Goal: Task Accomplishment & Management: Manage account settings

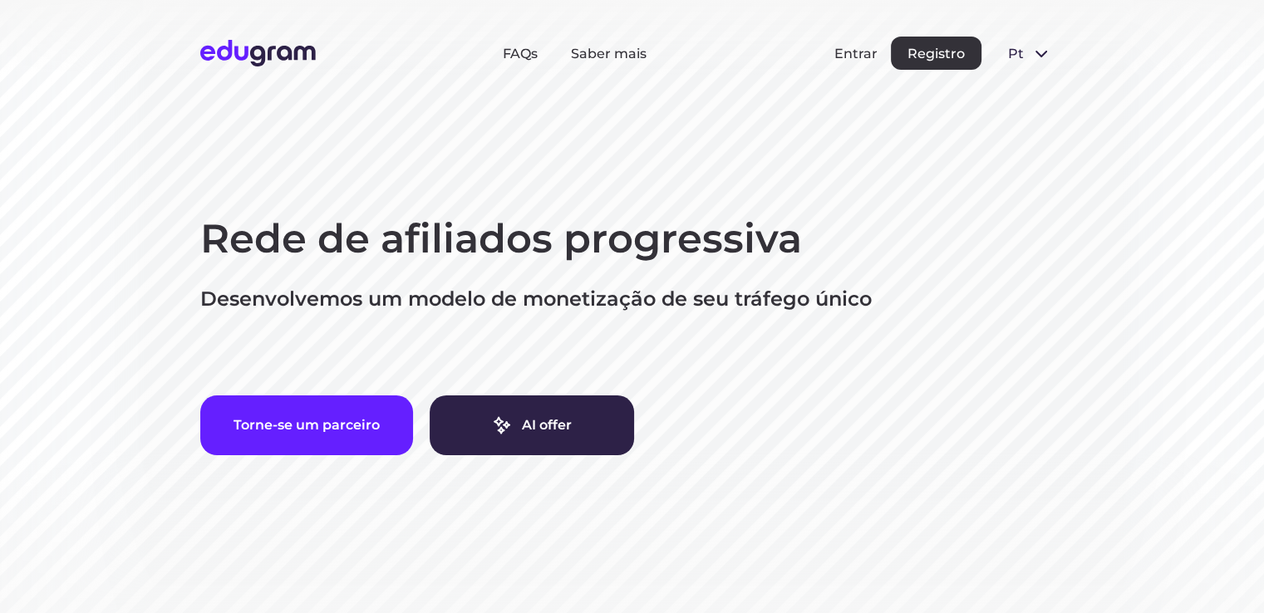
click at [849, 57] on button "Entrar" at bounding box center [855, 54] width 43 height 16
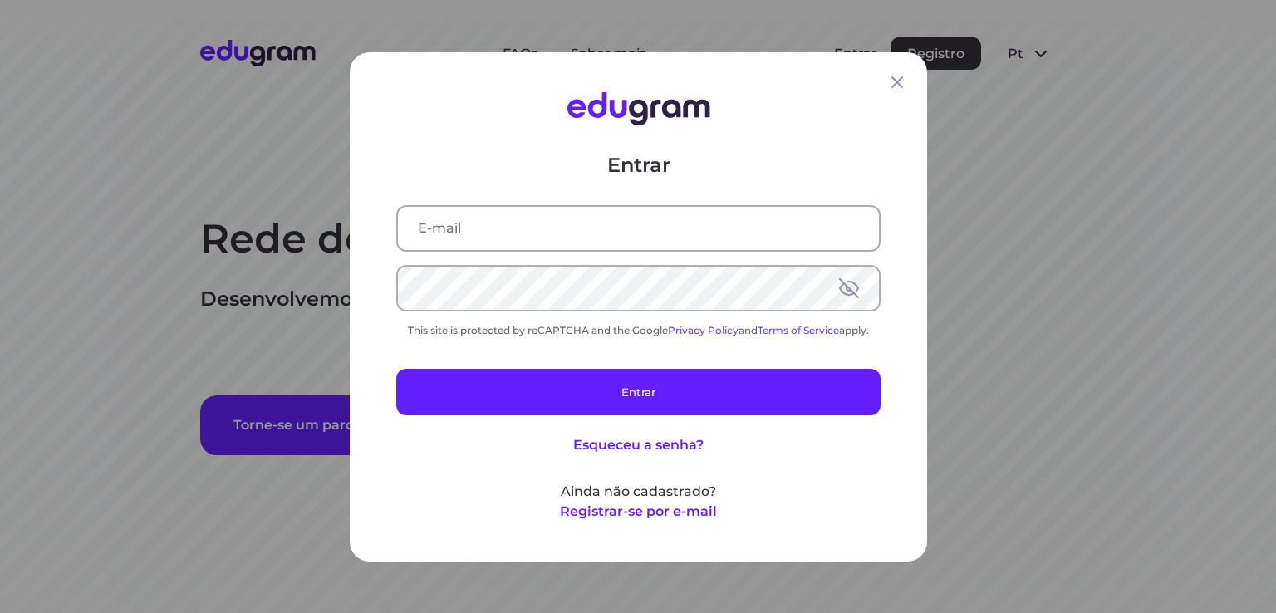
click at [532, 243] on input "text" at bounding box center [638, 227] width 481 height 43
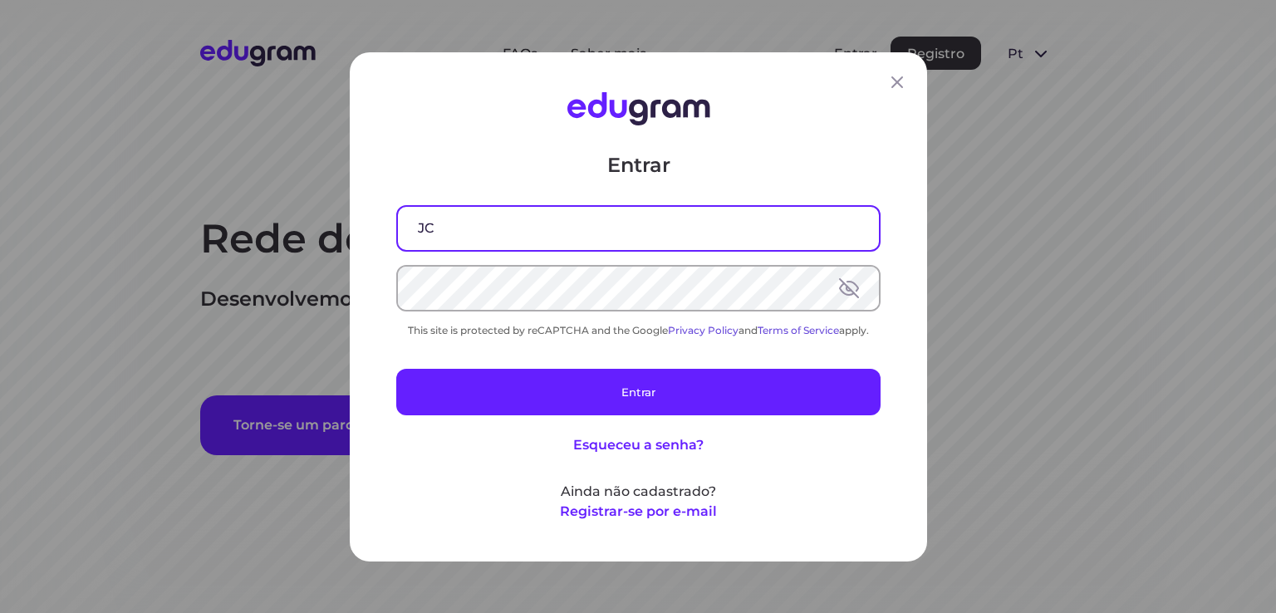
type input "J"
type input "jcs.siewert@gmail.com"
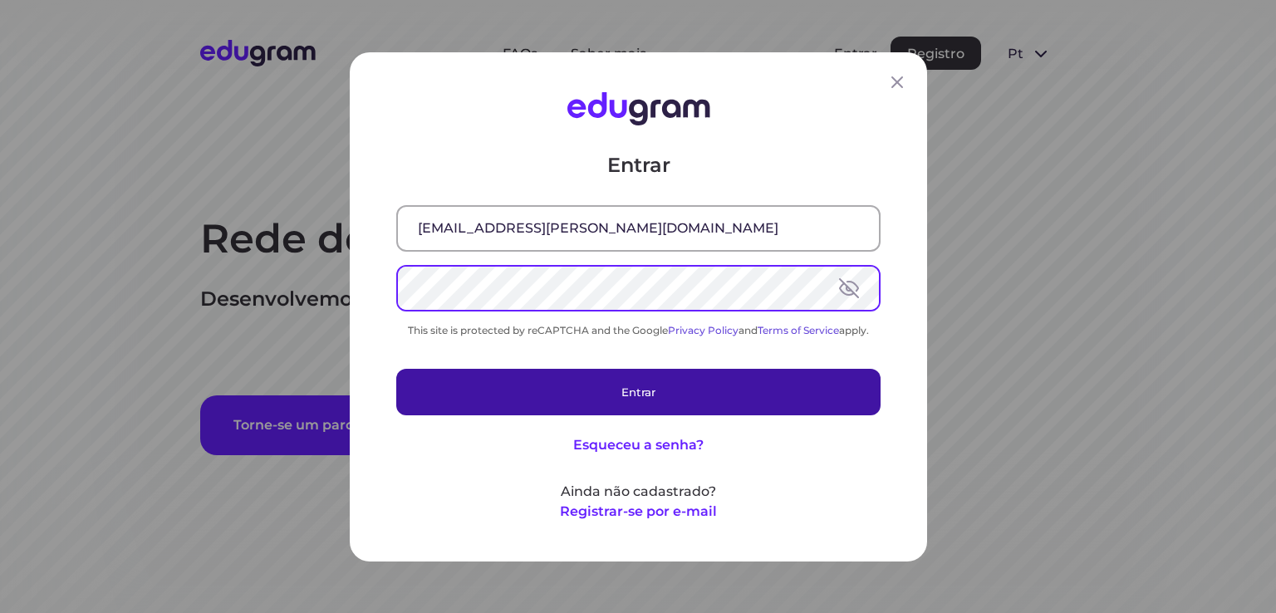
click at [463, 370] on button "Entrar" at bounding box center [638, 391] width 484 height 47
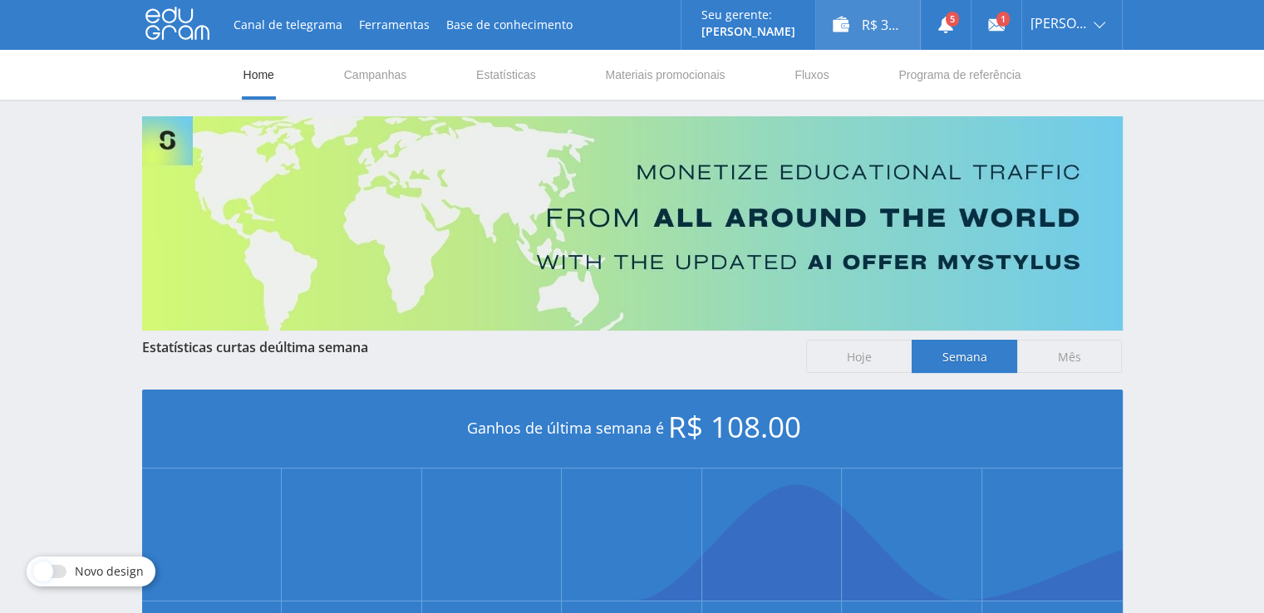
click at [891, 33] on div "R$ 33.00" at bounding box center [868, 25] width 104 height 50
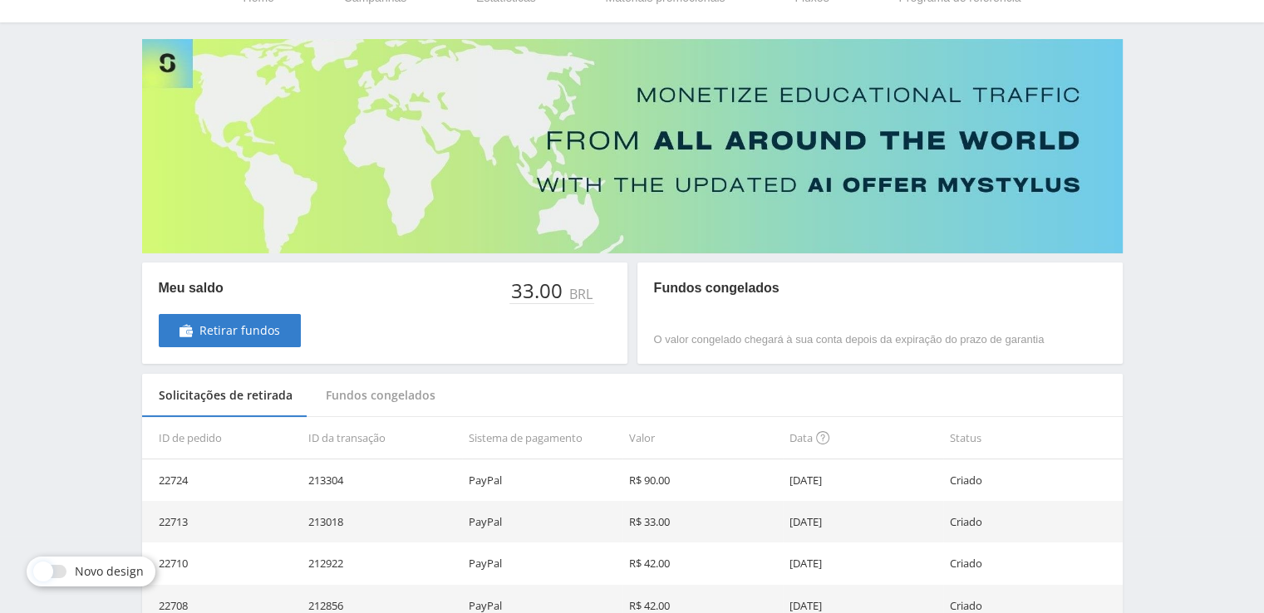
scroll to position [166, 0]
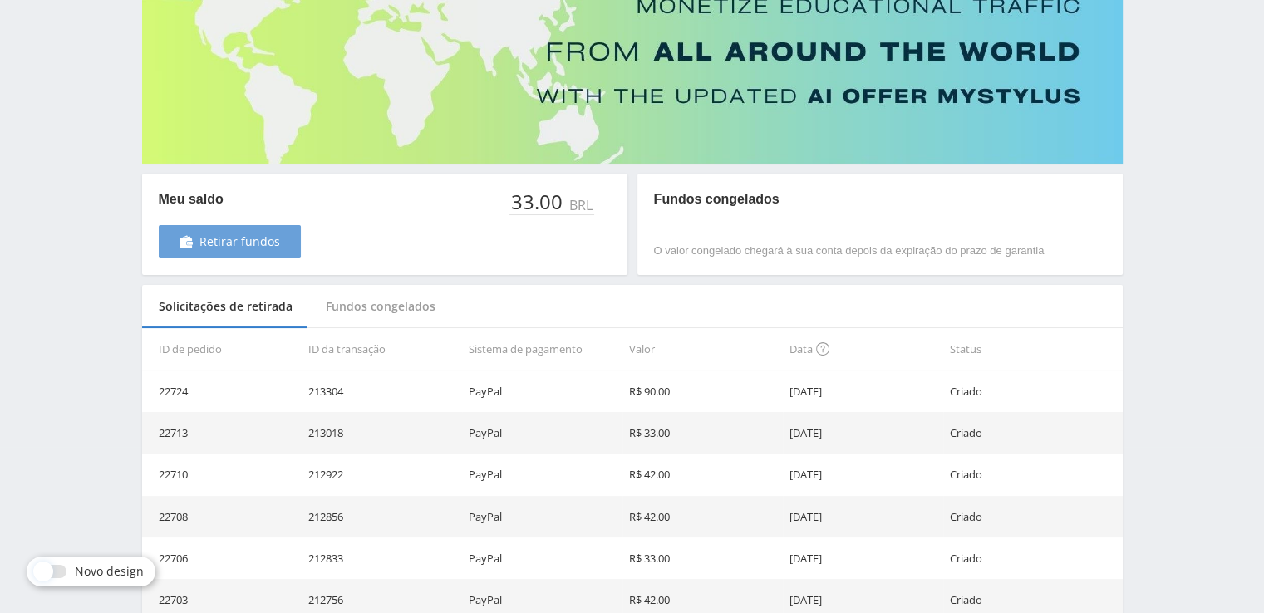
click at [275, 235] on span "Retirar fundos" at bounding box center [239, 241] width 81 height 13
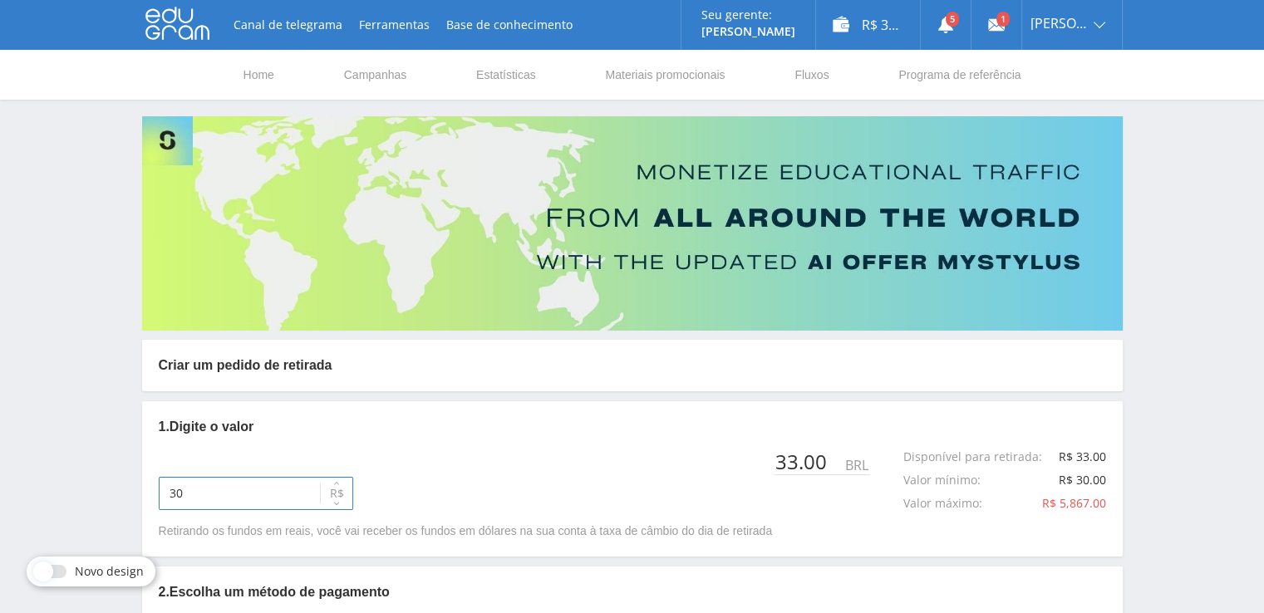
click at [263, 486] on input "30" at bounding box center [256, 493] width 194 height 33
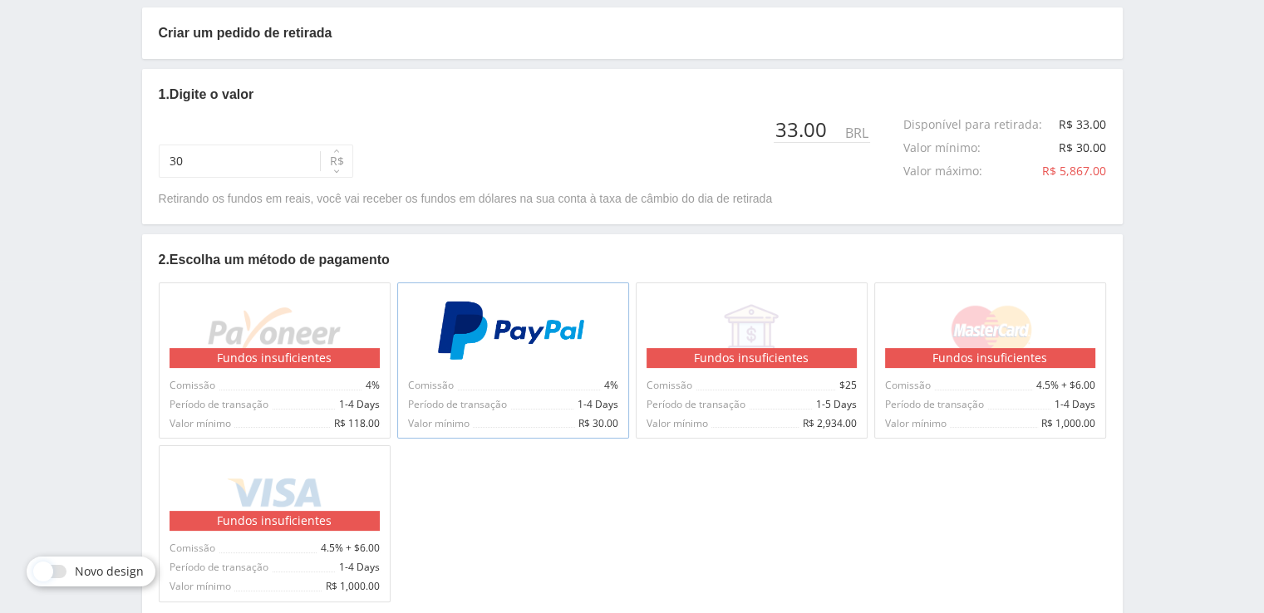
click at [548, 380] on div "Comissão 4%" at bounding box center [513, 384] width 210 height 12
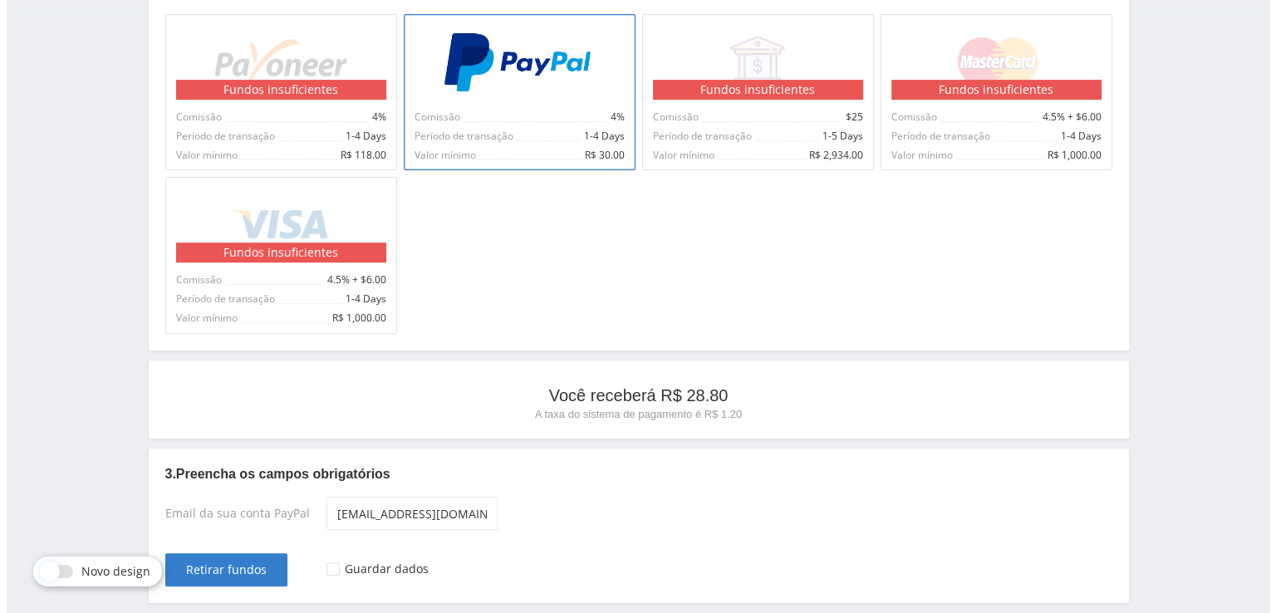
scroll to position [665, 0]
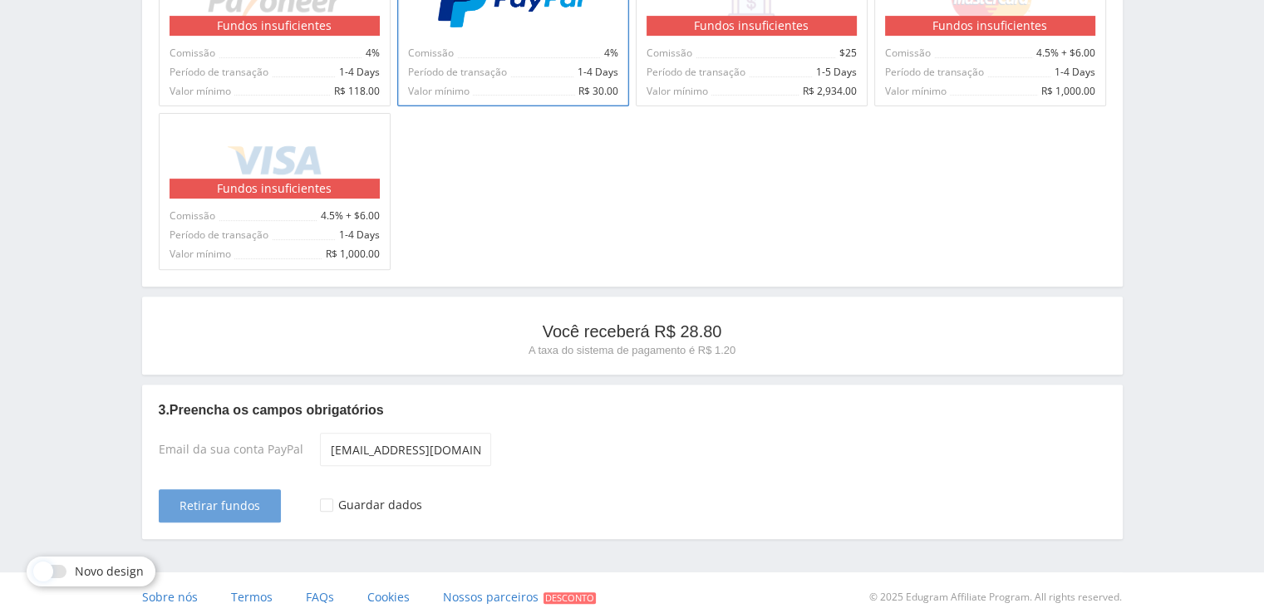
click at [242, 499] on span "Retirar fundos" at bounding box center [219, 505] width 81 height 13
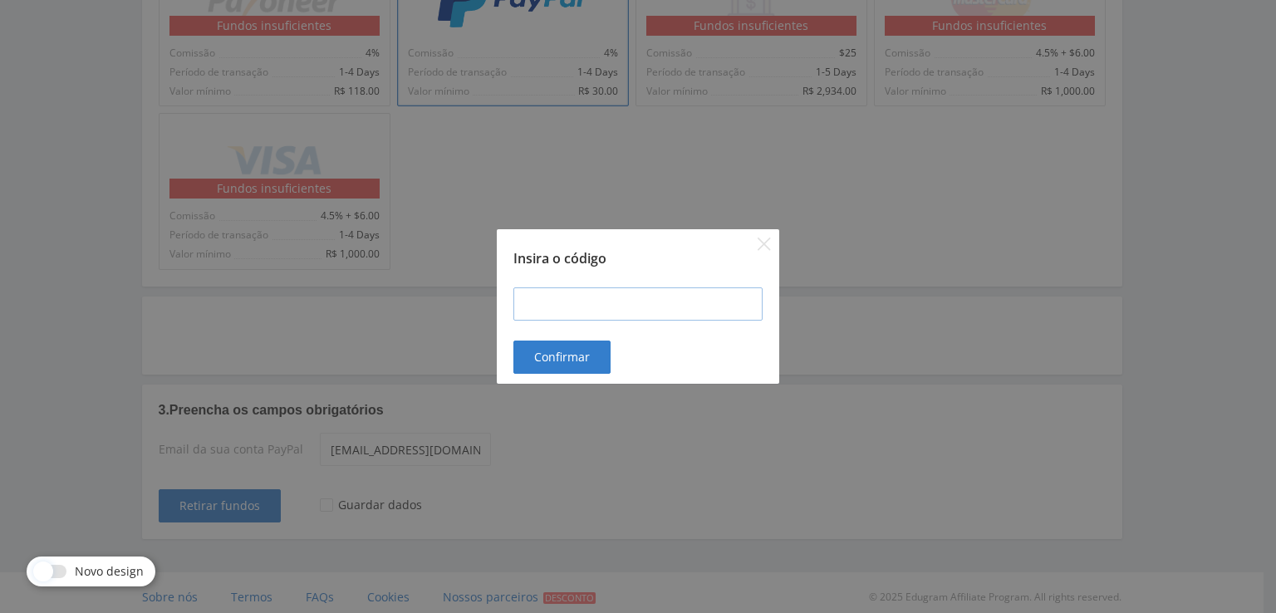
drag, startPoint x: 552, startPoint y: 353, endPoint x: 572, endPoint y: 305, distance: 52.1
click at [562, 338] on div "Insira o código Confirmar" at bounding box center [638, 306] width 282 height 155
click at [572, 305] on input at bounding box center [637, 303] width 249 height 33
type input "101418"
click at [557, 355] on span "Confirmar" at bounding box center [562, 357] width 56 height 13
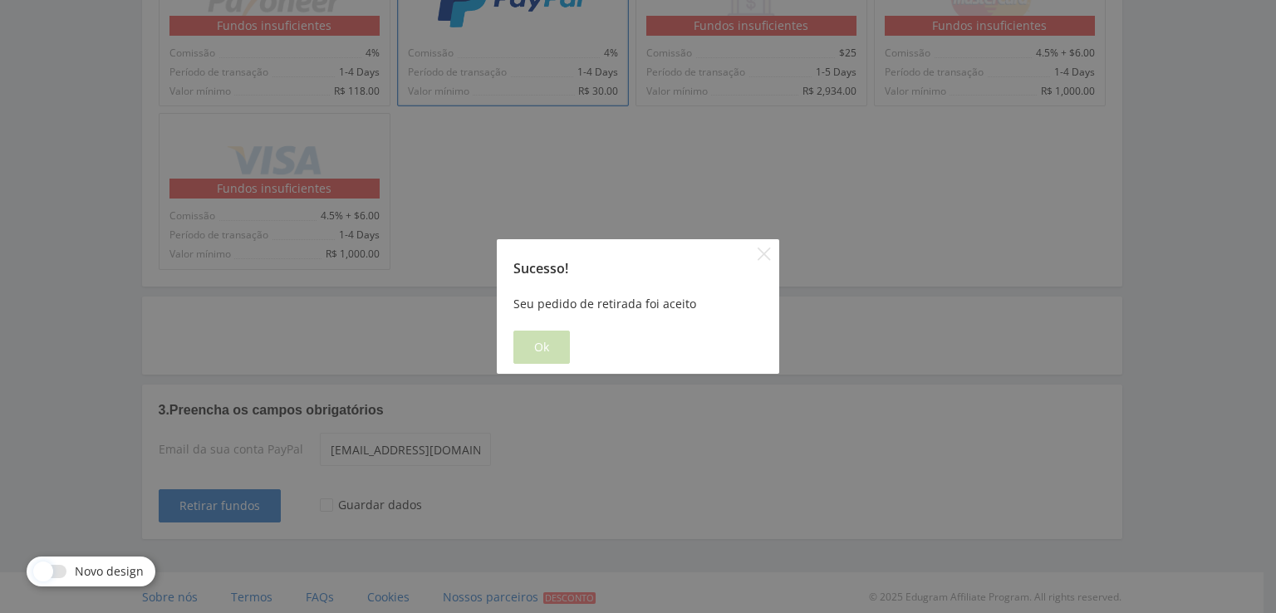
click at [552, 351] on button "Ok" at bounding box center [541, 347] width 56 height 33
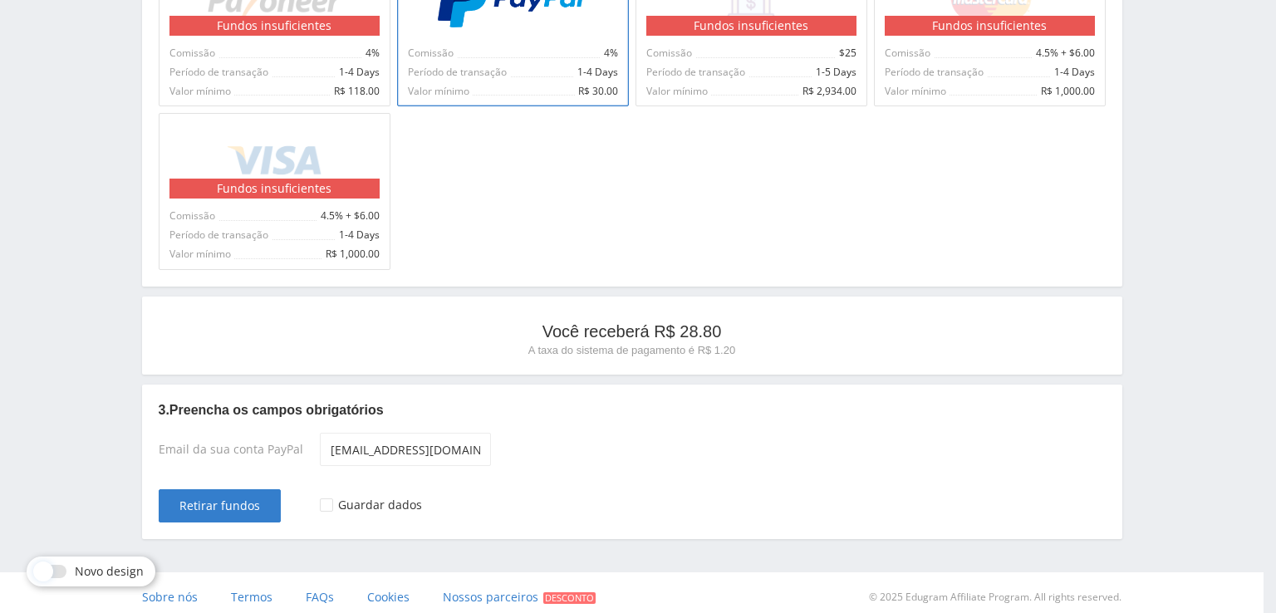
scroll to position [0, 0]
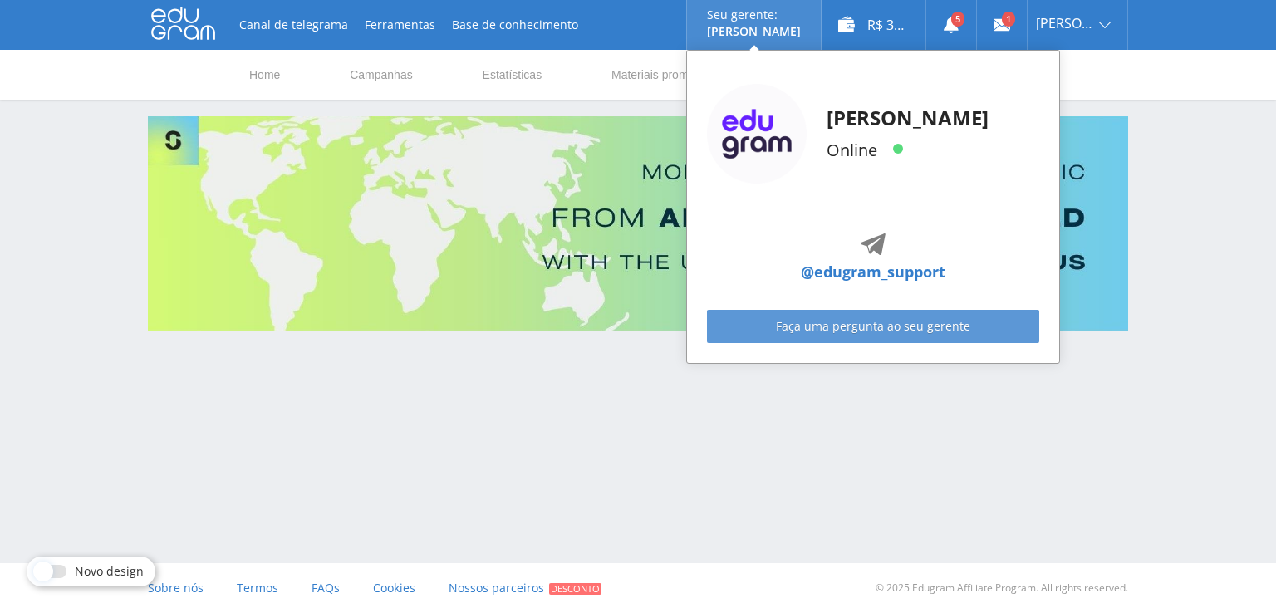
click at [816, 321] on link "Faça uma pergunta ao seu gerente" at bounding box center [873, 326] width 332 height 33
